Goal: Task Accomplishment & Management: Manage account settings

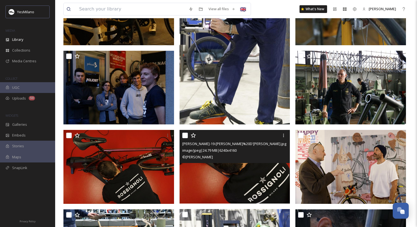
scroll to position [517, 0]
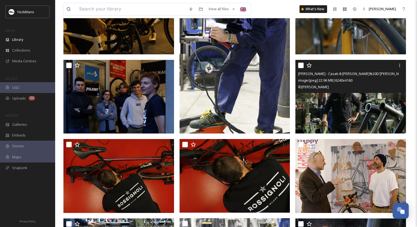
click at [302, 66] on input "checkbox" at bounding box center [301, 66] width 6 height 6
checkbox input "true"
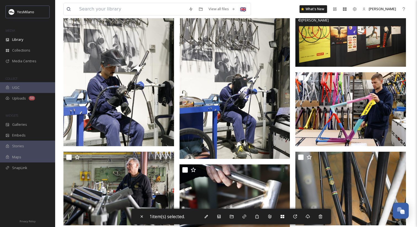
scroll to position [912, 0]
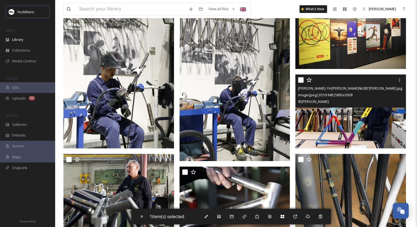
click at [302, 79] on input "checkbox" at bounding box center [301, 80] width 6 height 6
checkbox input "true"
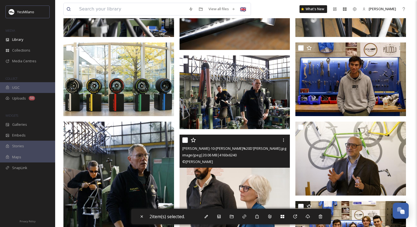
scroll to position [1098, 0]
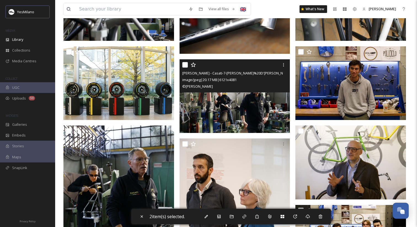
click at [185, 63] on input "checkbox" at bounding box center [185, 65] width 6 height 6
checkbox input "true"
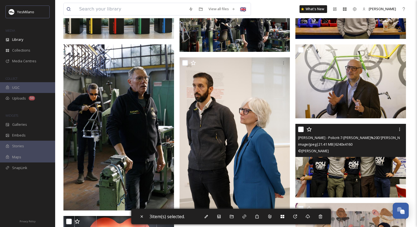
scroll to position [1159, 0]
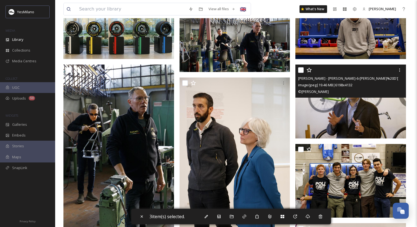
click at [301, 70] on input "checkbox" at bounding box center [301, 70] width 6 height 6
checkbox input "true"
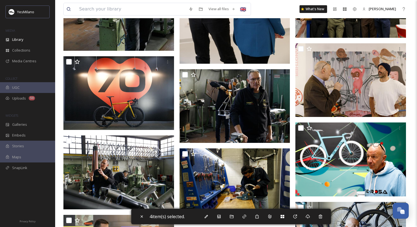
scroll to position [1345, 0]
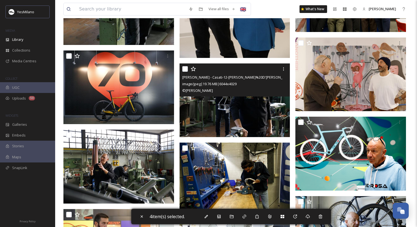
click at [183, 68] on input "checkbox" at bounding box center [185, 69] width 6 height 6
checkbox input "true"
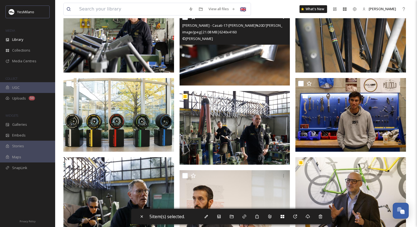
scroll to position [1072, 0]
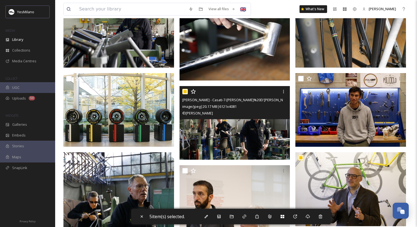
click at [185, 92] on input "checkbox" at bounding box center [185, 92] width 6 height 6
checkbox input "false"
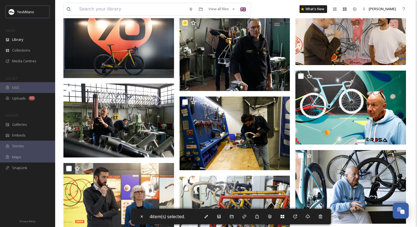
scroll to position [1402, 0]
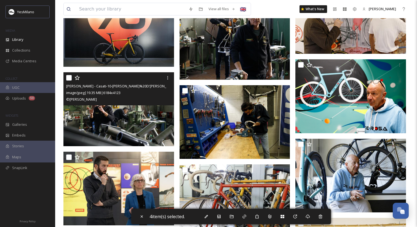
click at [68, 78] on input "checkbox" at bounding box center [69, 78] width 6 height 6
checkbox input "true"
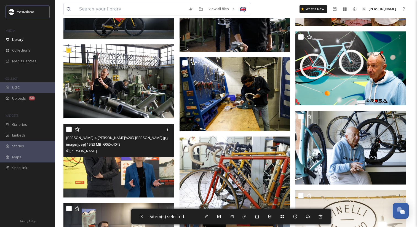
scroll to position [1428, 0]
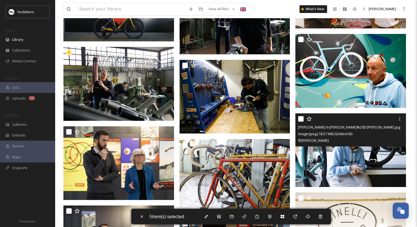
click at [301, 119] on input "checkbox" at bounding box center [301, 119] width 6 height 6
checkbox input "true"
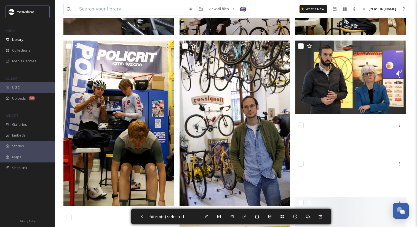
scroll to position [1923, 0]
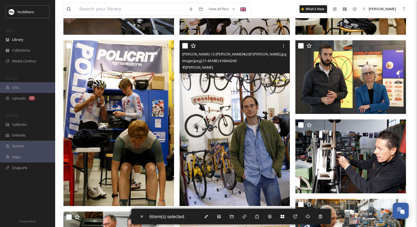
click at [185, 47] on input "checkbox" at bounding box center [185, 46] width 6 height 6
checkbox input "true"
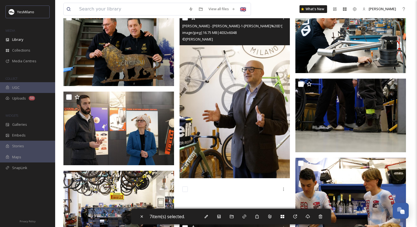
scroll to position [2106, 0]
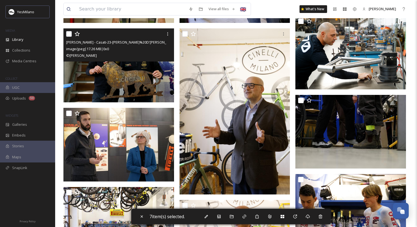
click at [69, 35] on input "checkbox" at bounding box center [69, 34] width 6 height 6
checkbox input "true"
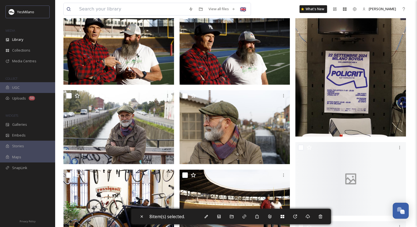
scroll to position [3578, 0]
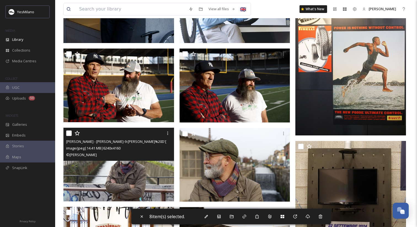
click at [68, 134] on input "checkbox" at bounding box center [69, 134] width 6 height 6
checkbox input "true"
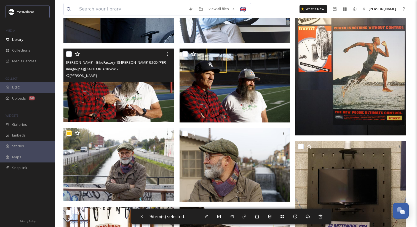
click at [68, 56] on input "checkbox" at bounding box center [69, 54] width 6 height 6
checkbox input "true"
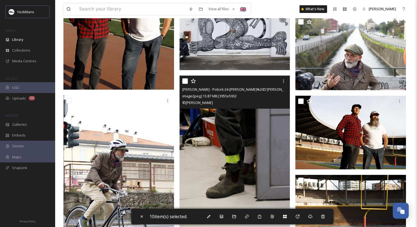
scroll to position [4112, 0]
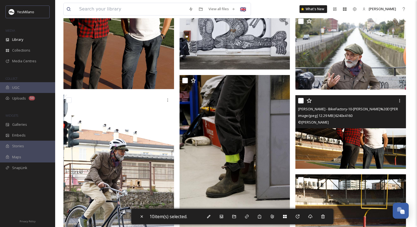
click at [300, 100] on input "checkbox" at bounding box center [301, 101] width 6 height 6
checkbox input "true"
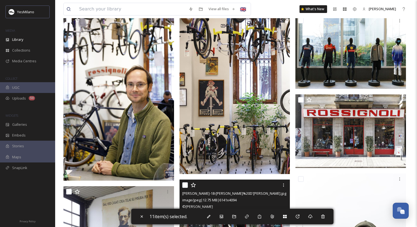
scroll to position [4718, 0]
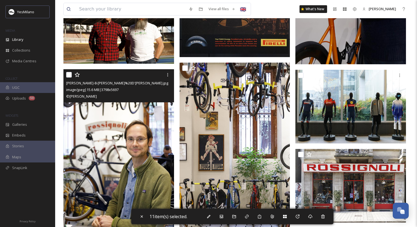
click at [70, 75] on input "checkbox" at bounding box center [69, 75] width 6 height 6
checkbox input "true"
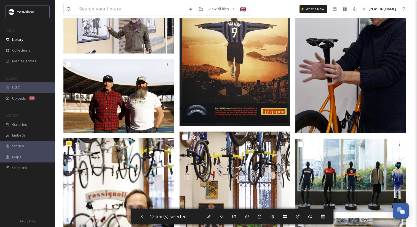
scroll to position [4634, 0]
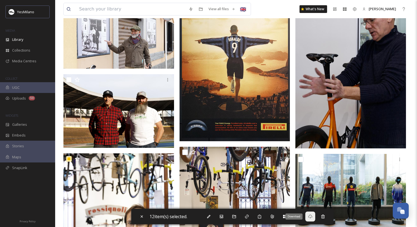
click at [310, 217] on icon at bounding box center [310, 217] width 4 height 4
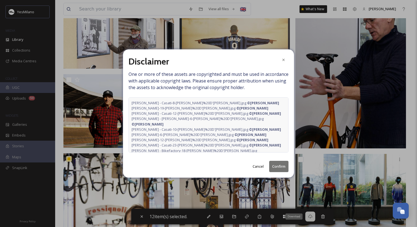
click at [278, 167] on button "Confirm" at bounding box center [278, 166] width 19 height 11
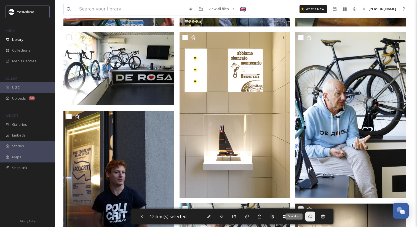
scroll to position [3338, 0]
